Goal: Transaction & Acquisition: Purchase product/service

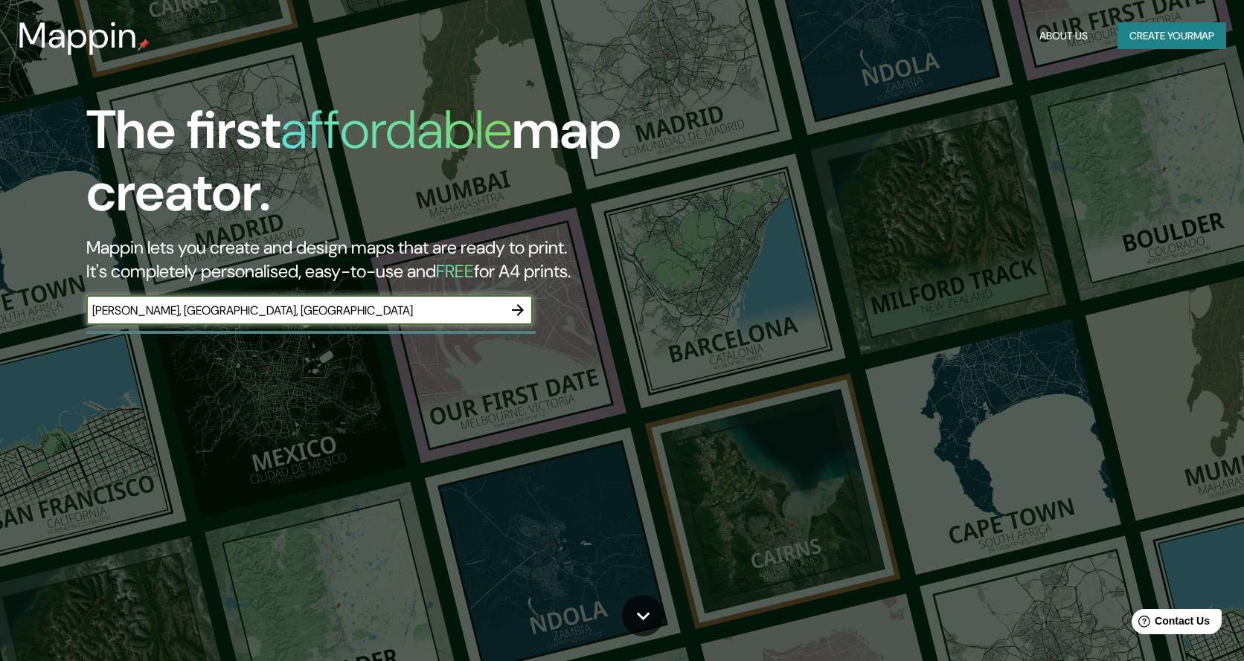
type input "[PERSON_NAME], [GEOGRAPHIC_DATA], [GEOGRAPHIC_DATA]"
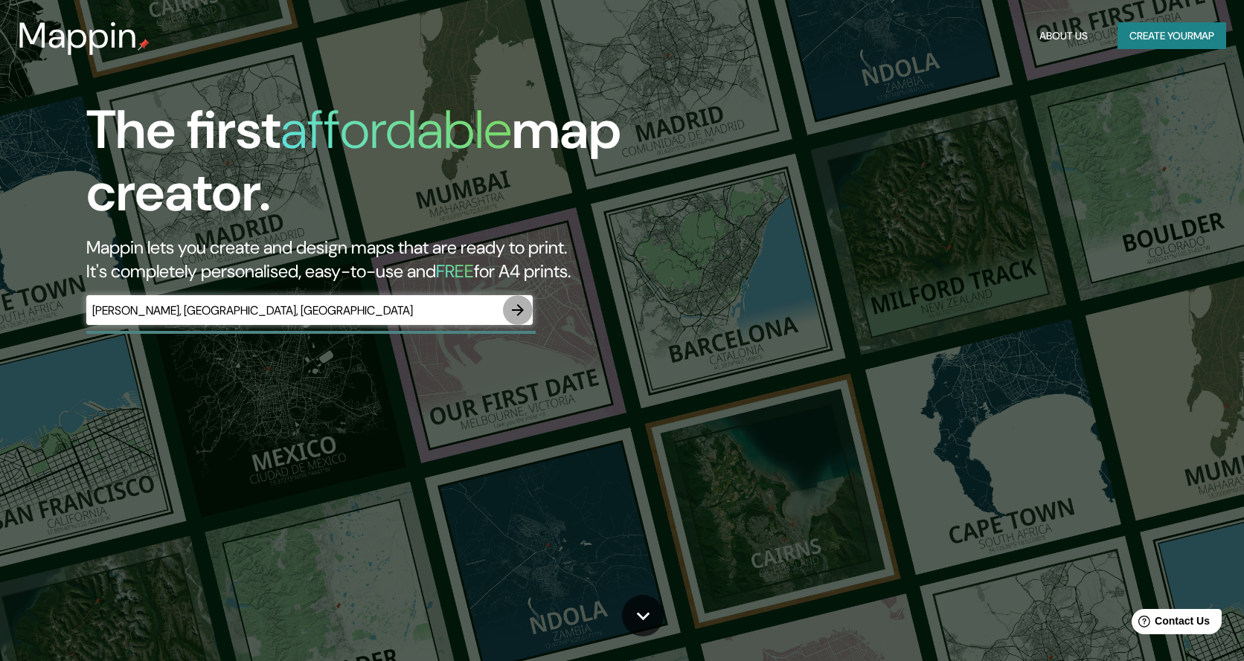
click at [523, 307] on icon "button" at bounding box center [518, 310] width 18 height 18
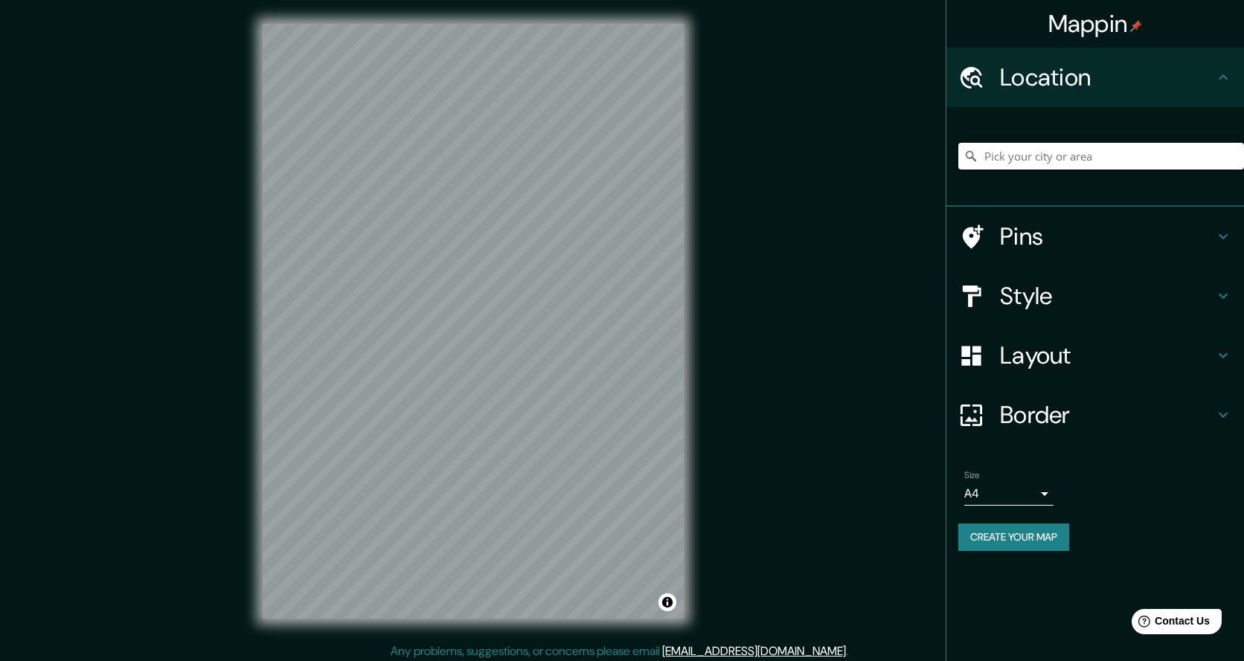
click at [1035, 156] on input "Pick your city or area" at bounding box center [1101, 156] width 286 height 27
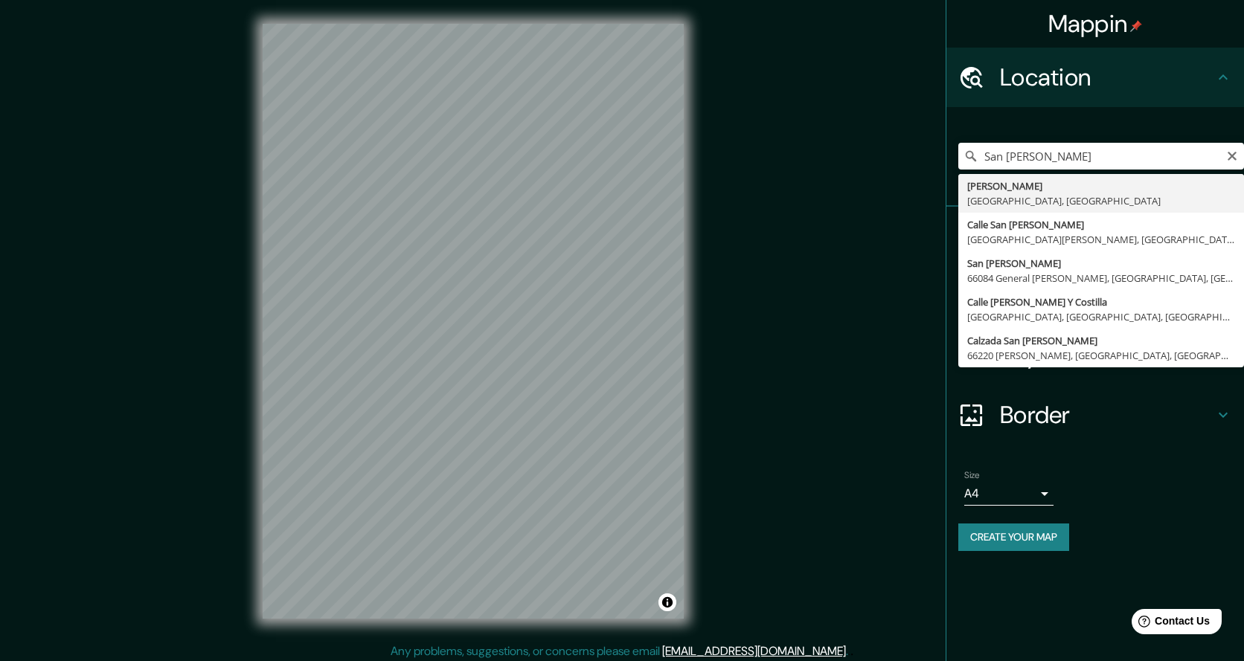
type input "[PERSON_NAME], [GEOGRAPHIC_DATA], [GEOGRAPHIC_DATA]"
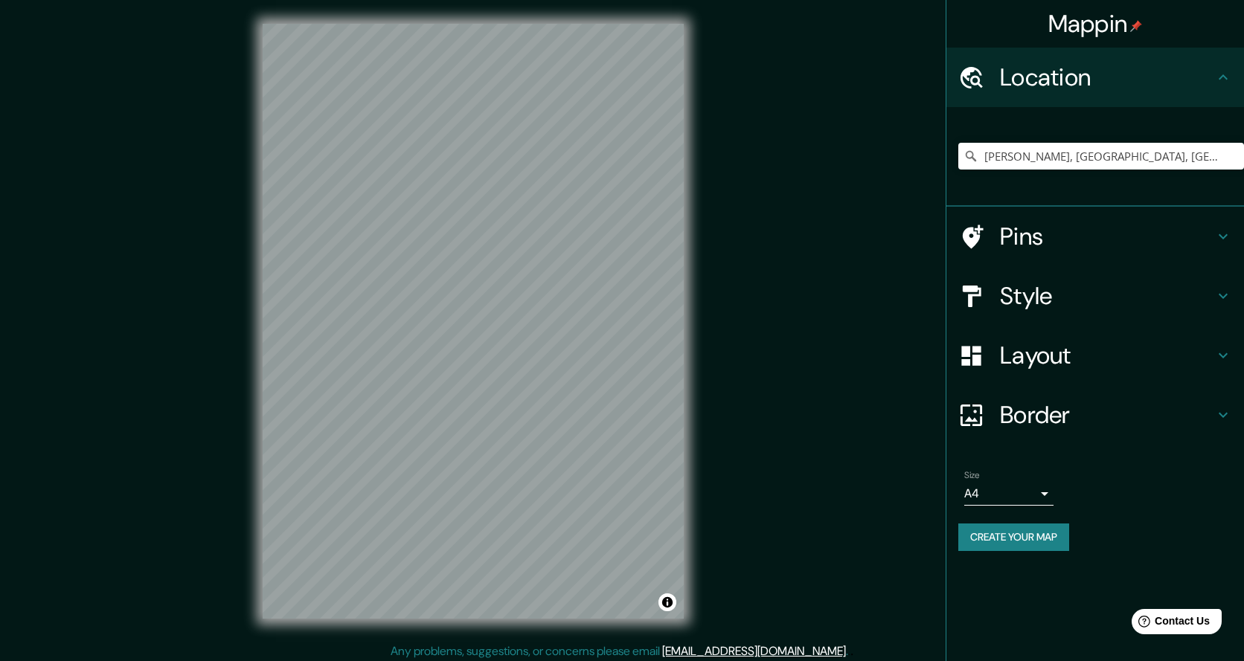
click at [1226, 231] on icon at bounding box center [1223, 237] width 18 height 18
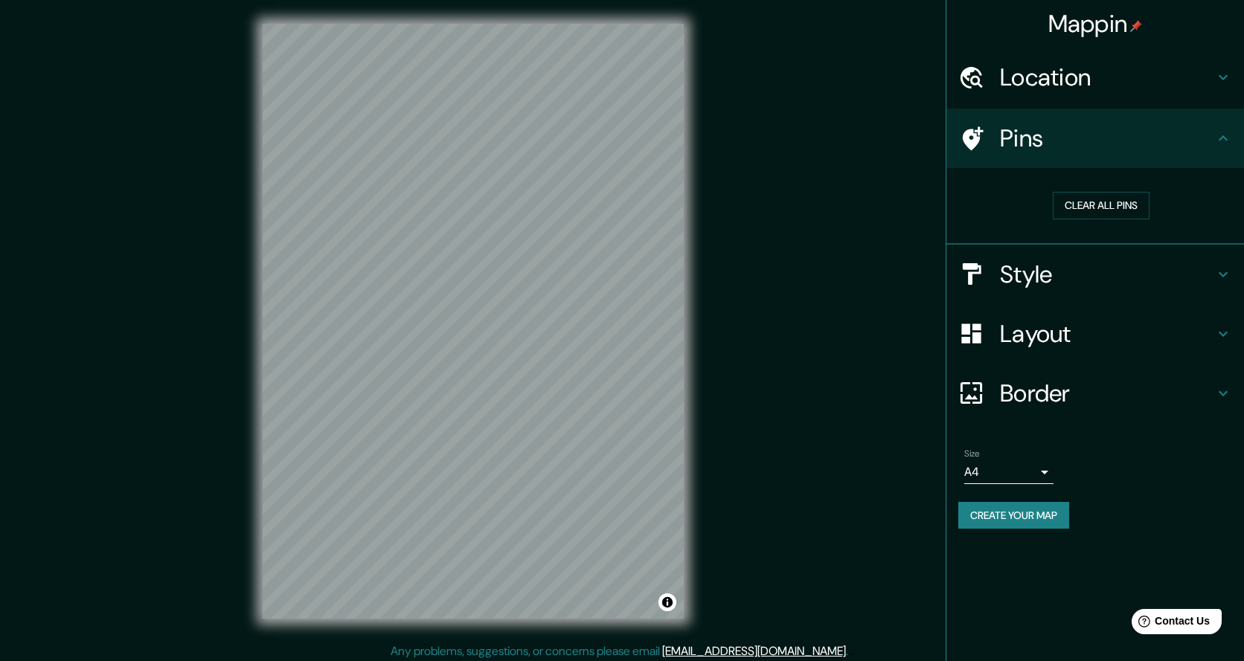
click at [1216, 146] on icon at bounding box center [1223, 138] width 18 height 18
click at [1223, 141] on icon at bounding box center [1223, 138] width 18 height 18
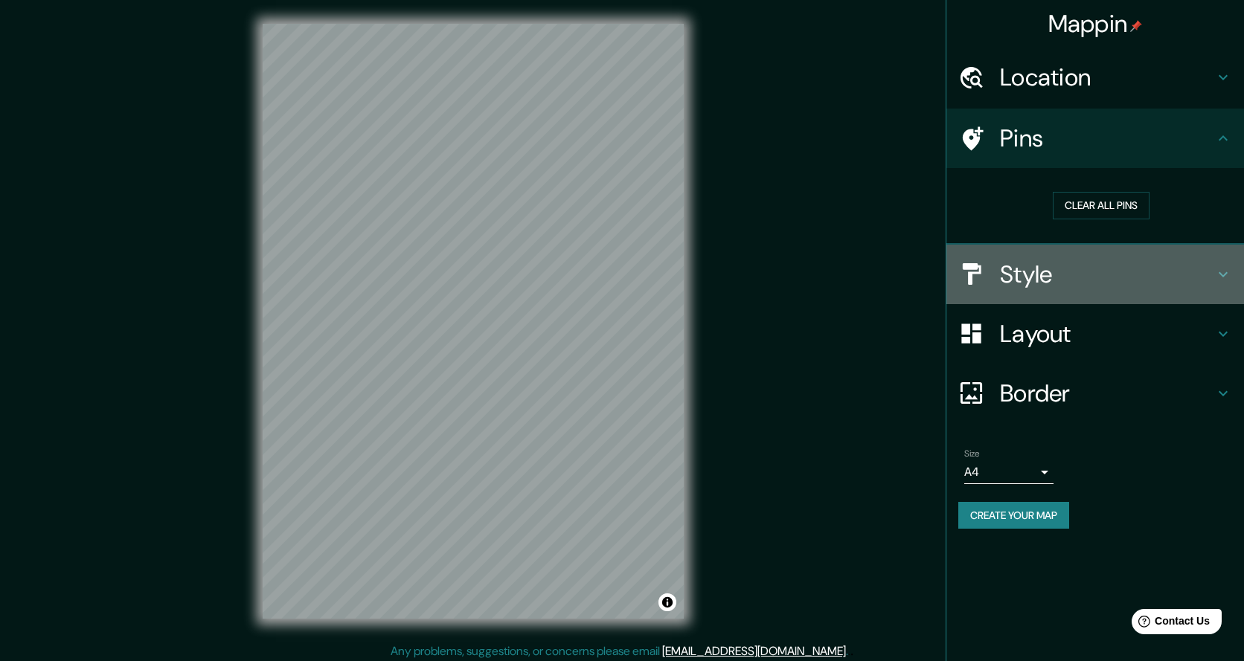
click at [1219, 272] on icon at bounding box center [1223, 275] width 18 height 18
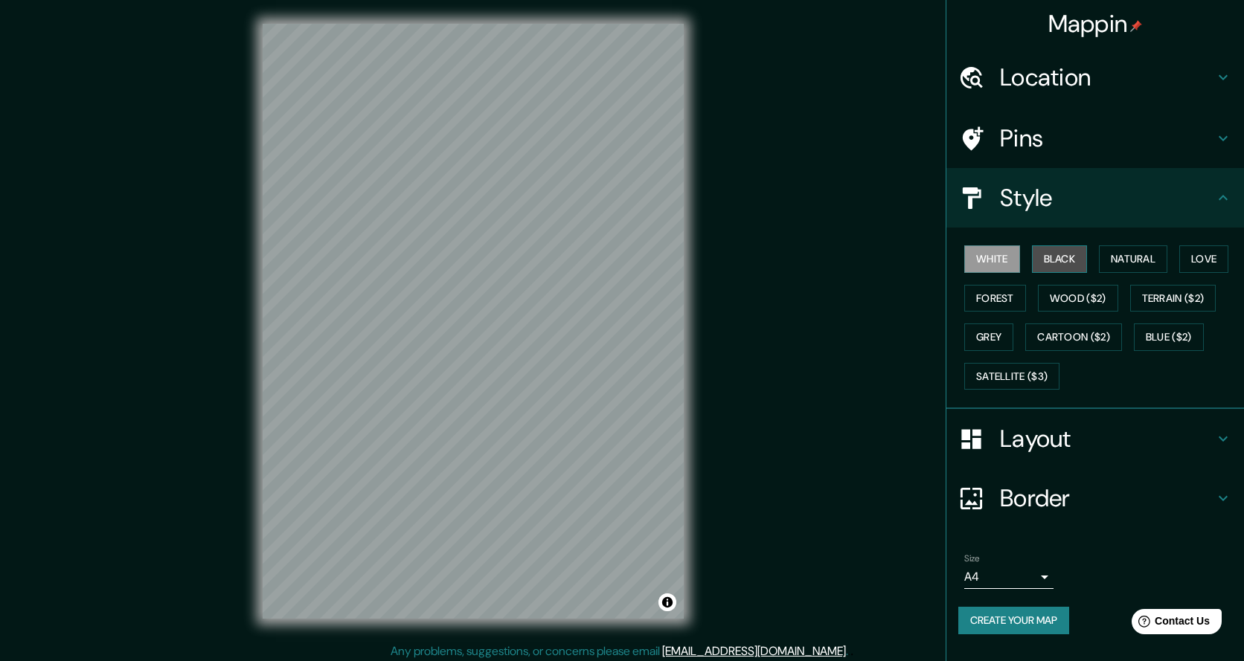
click at [1052, 246] on button "Black" at bounding box center [1060, 260] width 56 height 28
click at [1098, 86] on h4 "Location" at bounding box center [1107, 77] width 214 height 30
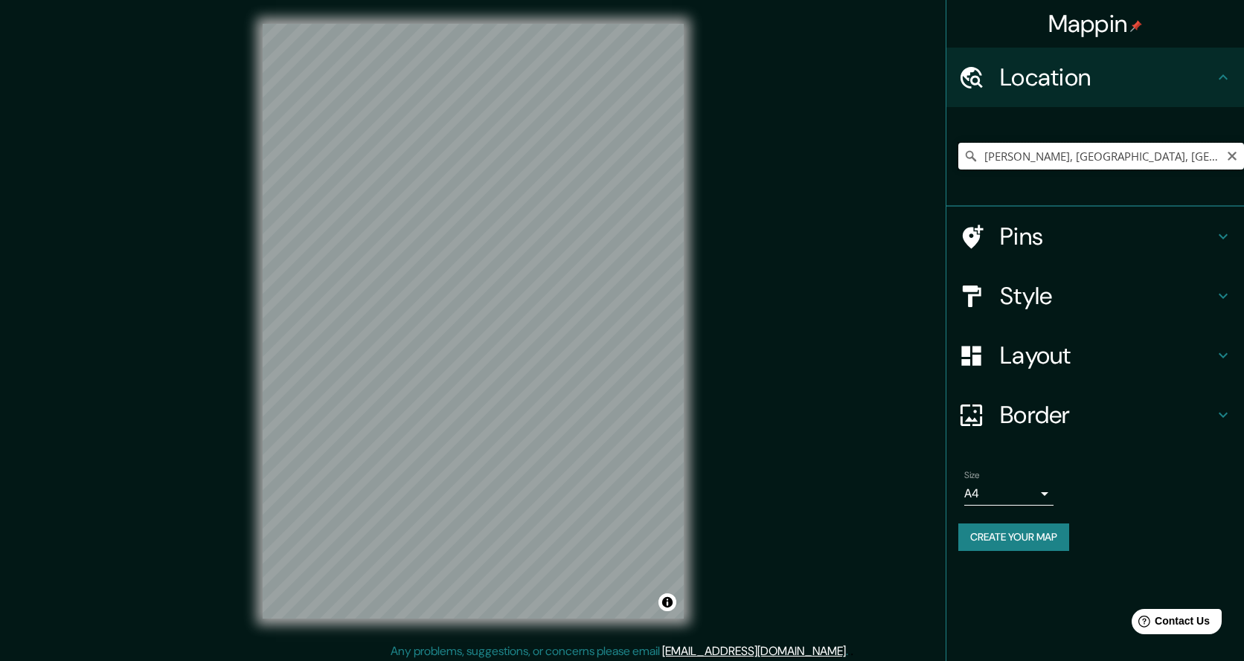
click at [1071, 163] on input "[PERSON_NAME], [GEOGRAPHIC_DATA], [GEOGRAPHIC_DATA]" at bounding box center [1101, 156] width 286 height 27
click at [1228, 154] on icon "Clear" at bounding box center [1232, 156] width 12 height 12
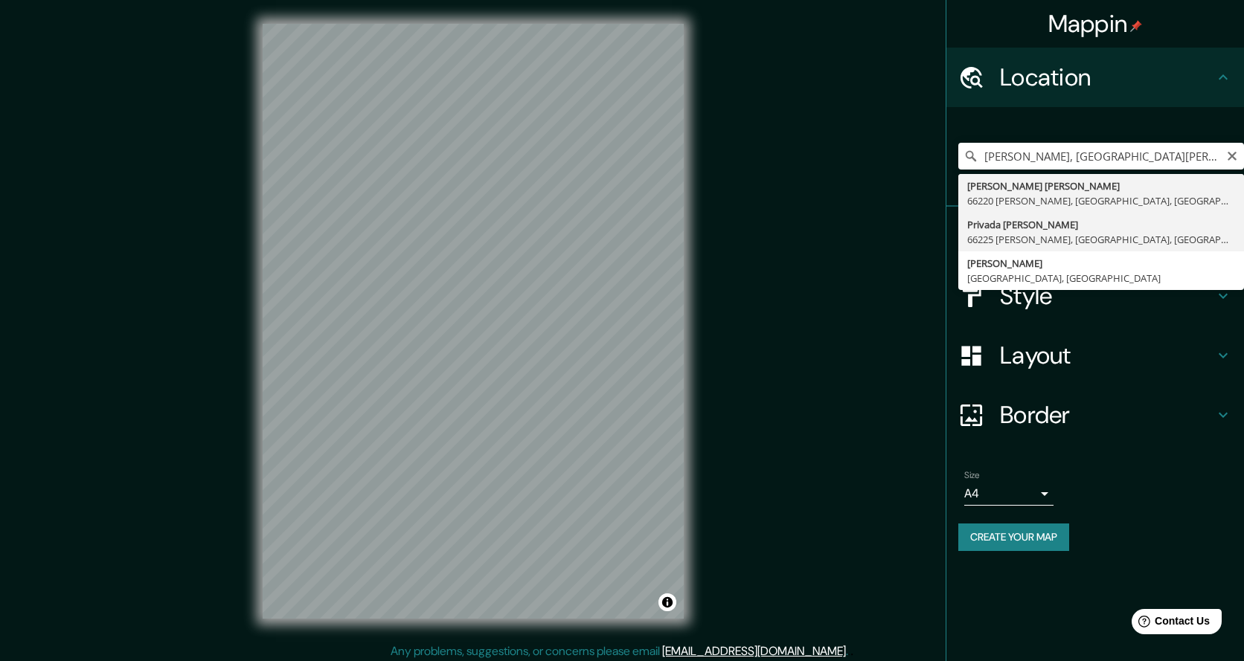
type input "Privada [PERSON_NAME][GEOGRAPHIC_DATA][PERSON_NAME], [GEOGRAPHIC_DATA], [GEOGRA…"
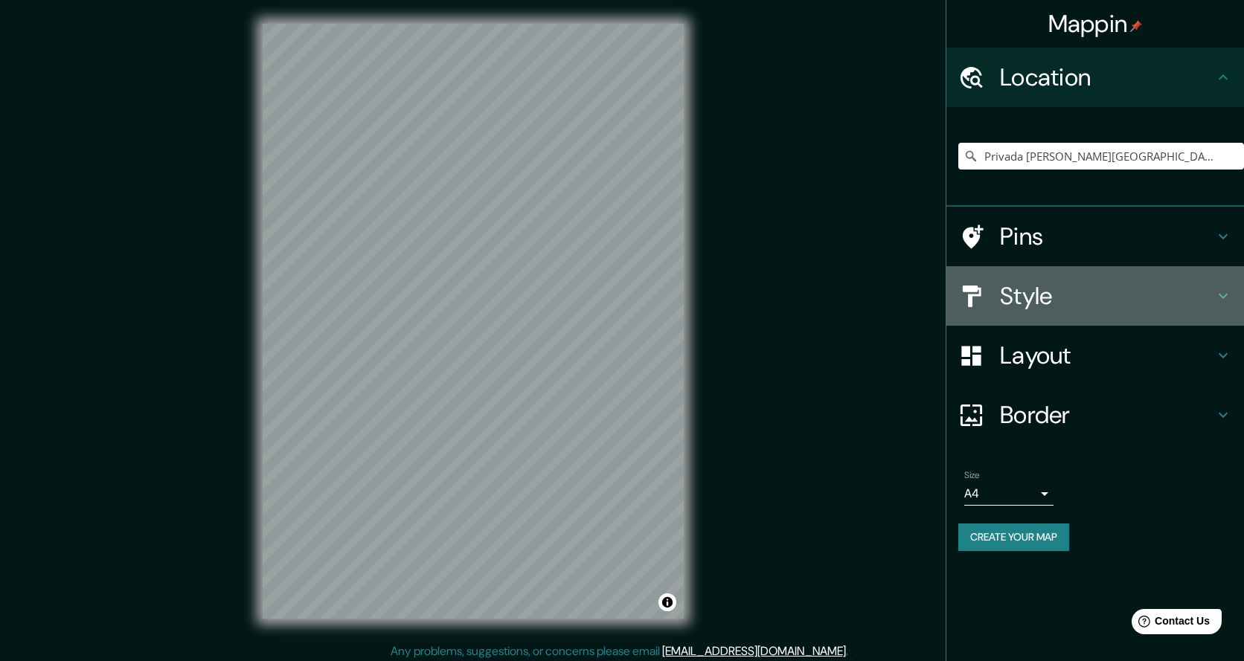
click at [1209, 294] on h4 "Style" at bounding box center [1107, 296] width 214 height 30
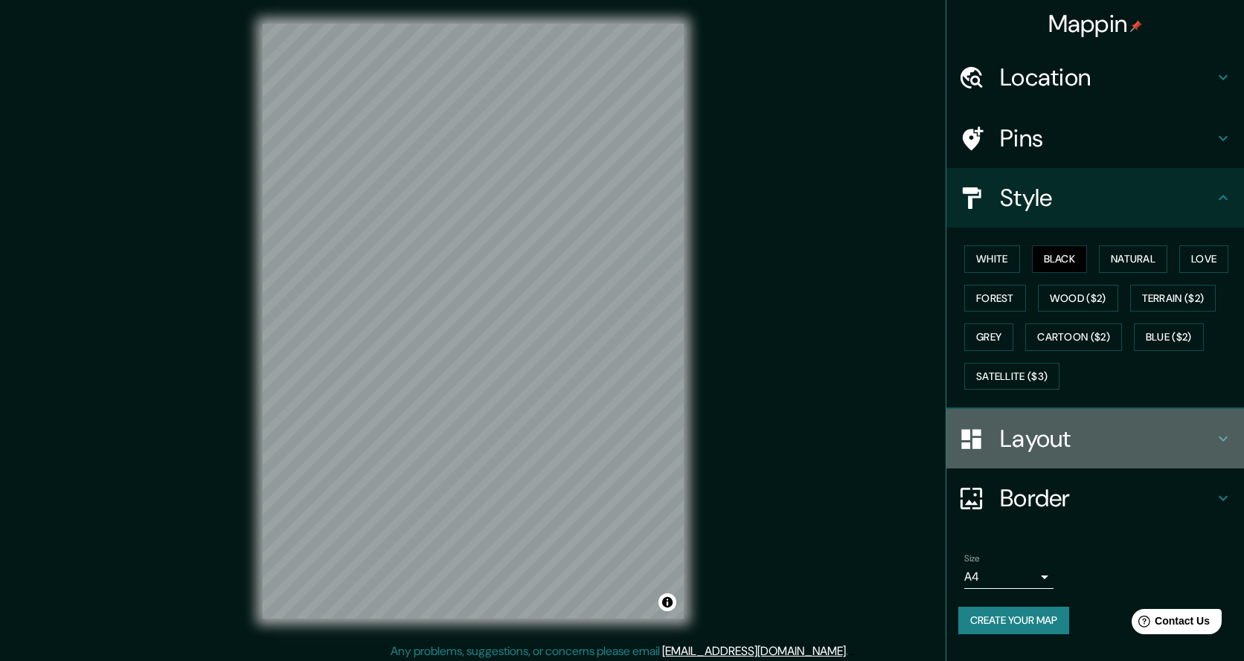
click at [1196, 429] on h4 "Layout" at bounding box center [1107, 439] width 214 height 30
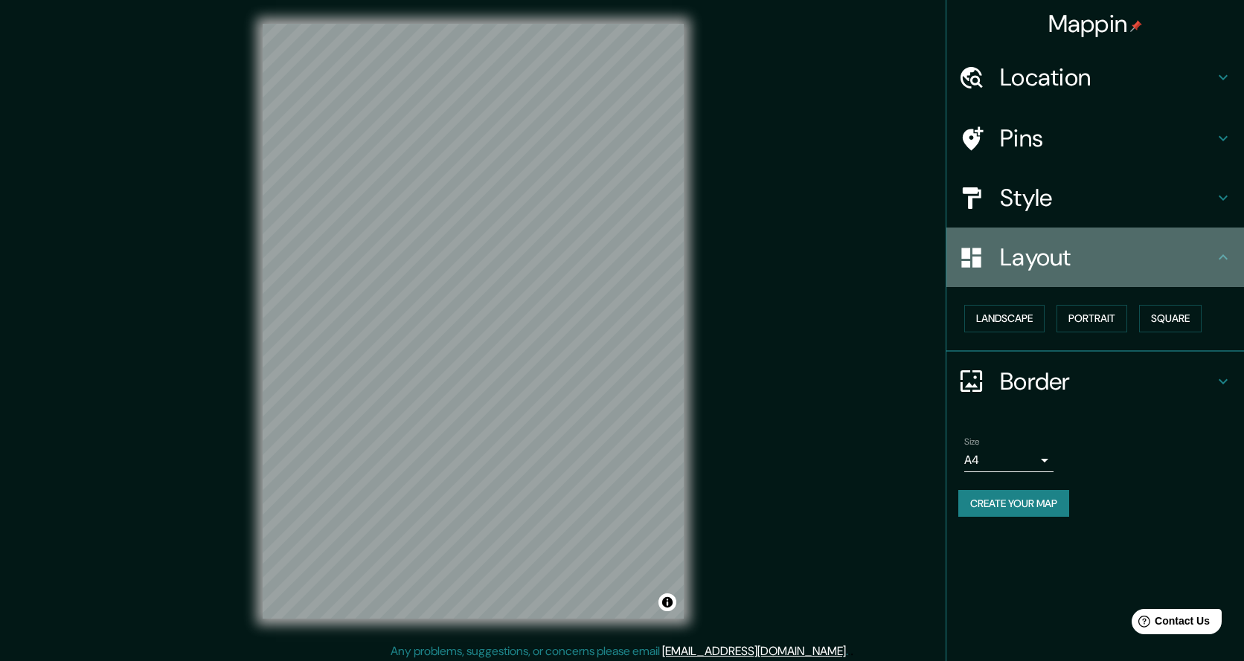
click at [1224, 250] on icon at bounding box center [1223, 257] width 18 height 18
click at [1225, 263] on icon at bounding box center [1223, 257] width 18 height 18
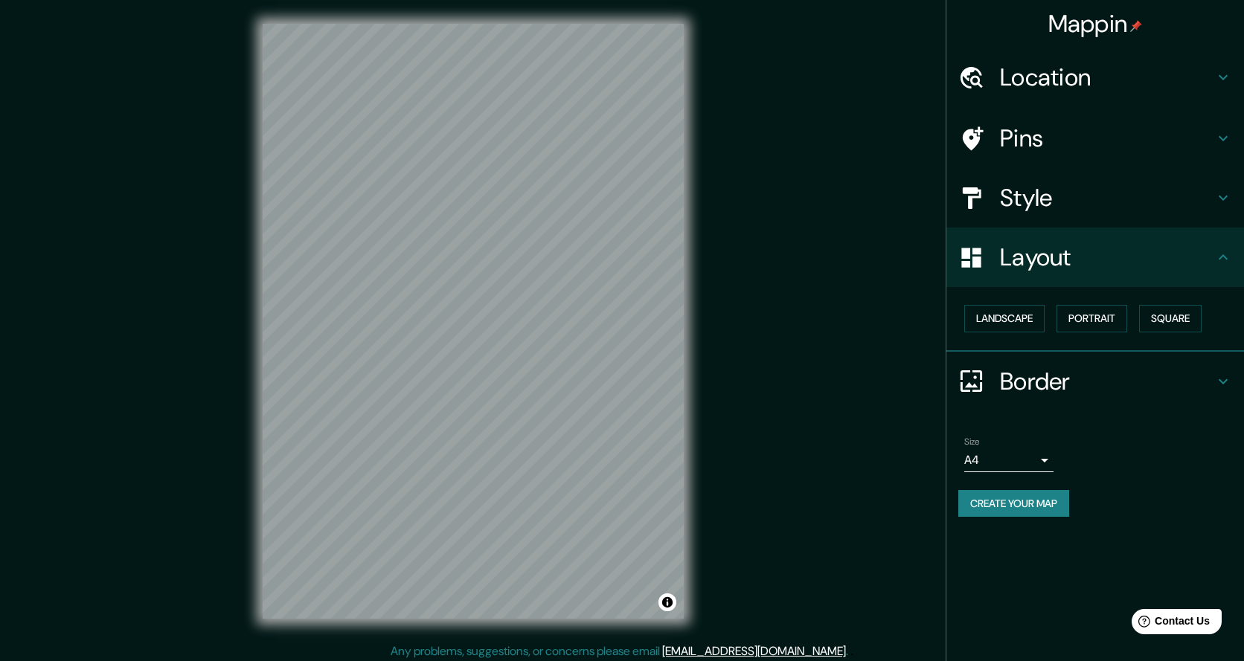
click at [1216, 385] on icon at bounding box center [1223, 382] width 18 height 18
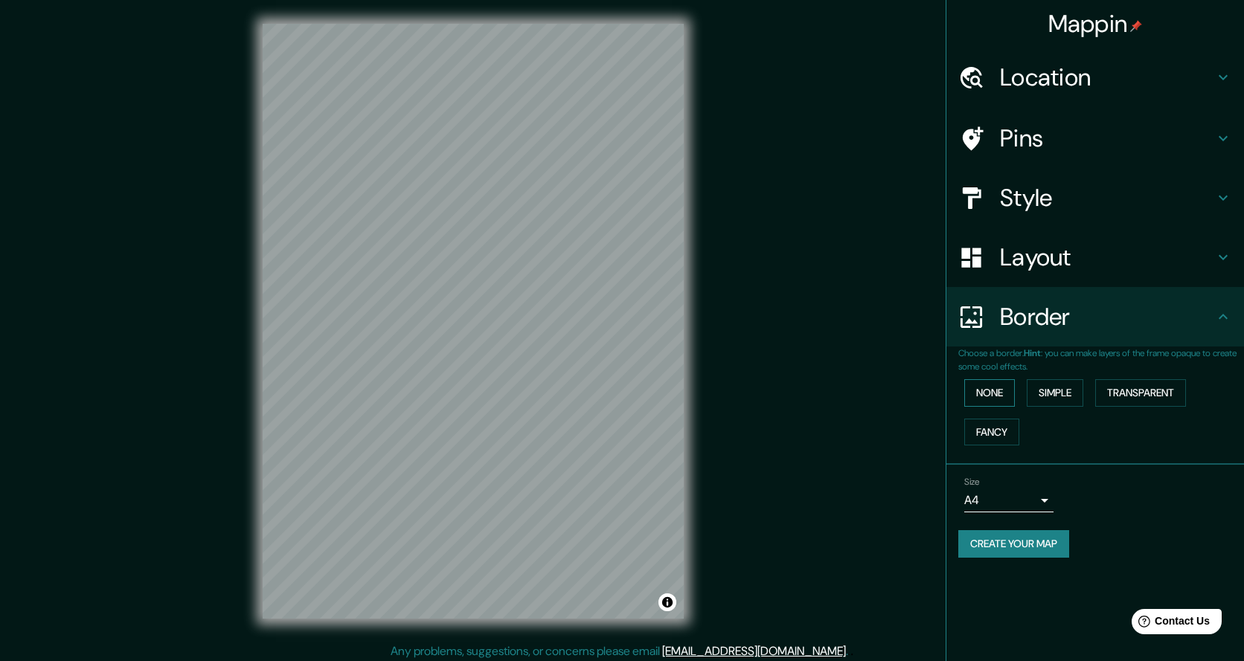
click at [974, 393] on button "None" at bounding box center [989, 393] width 51 height 28
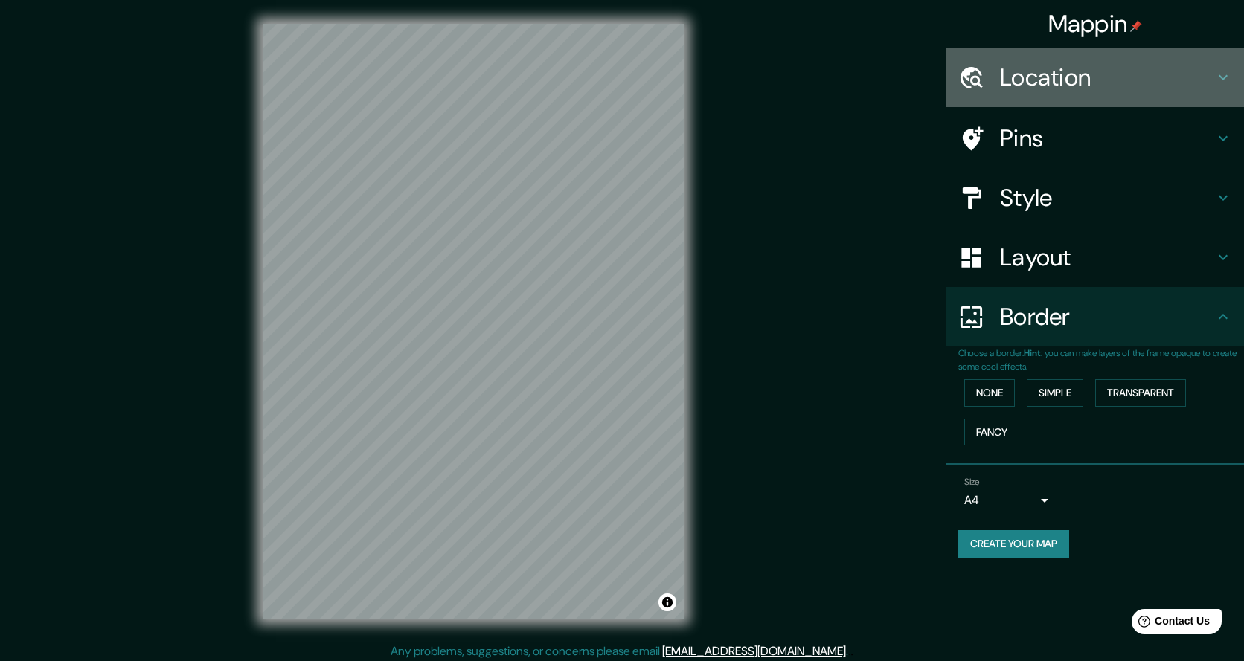
click at [1222, 80] on icon at bounding box center [1223, 77] width 18 height 18
